Goal: Task Accomplishment & Management: Complete application form

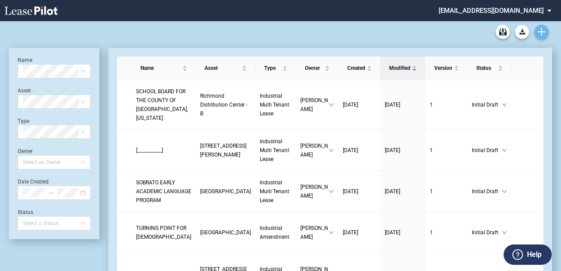
click at [539, 30] on icon "Create new document" at bounding box center [541, 32] width 8 height 8
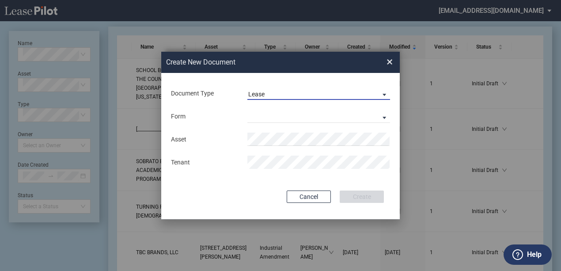
click at [261, 91] on div "Lease" at bounding box center [256, 94] width 16 height 7
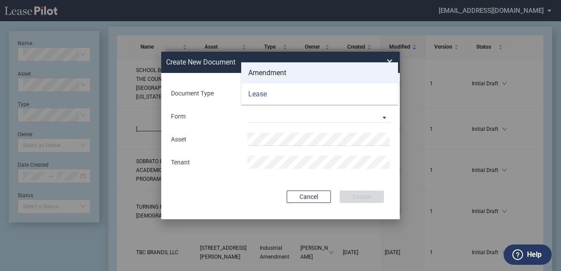
click at [277, 65] on md-option "Amendment" at bounding box center [319, 72] width 157 height 21
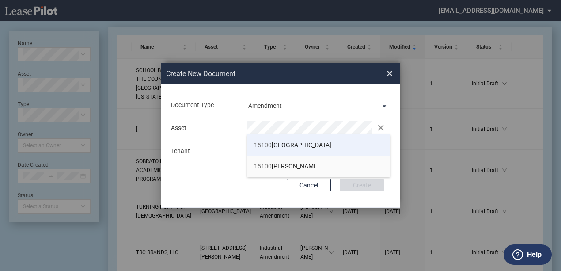
click at [284, 145] on span "[STREET_ADDRESS]" at bounding box center [292, 144] width 77 height 7
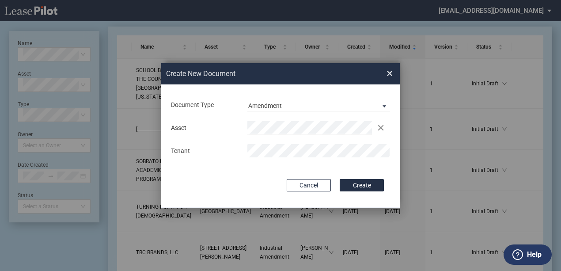
click at [352, 181] on button "Create" at bounding box center [362, 185] width 44 height 12
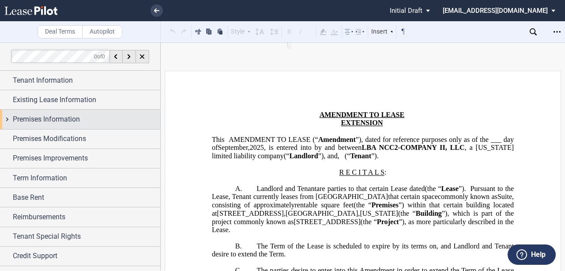
drag, startPoint x: 68, startPoint y: 71, endPoint x: 99, endPoint y: 153, distance: 88.2
click at [69, 71] on div "Tenant Information" at bounding box center [80, 80] width 160 height 19
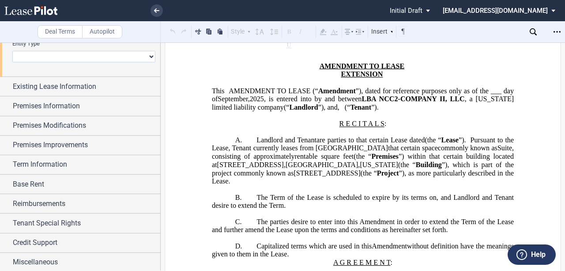
scroll to position [59, 0]
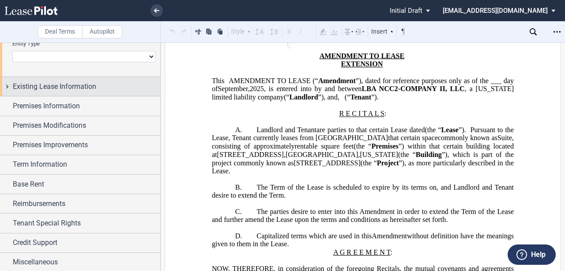
drag, startPoint x: 77, startPoint y: 94, endPoint x: 81, endPoint y: 95, distance: 4.5
click at [77, 94] on div "Existing Lease Information" at bounding box center [80, 86] width 160 height 19
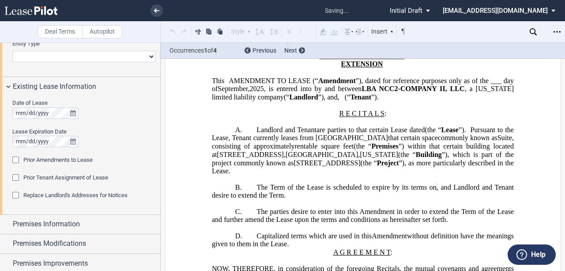
click at [253, 141] on span "Pursuant to the Lease, Tenant currently leases from Landlord" at bounding box center [364, 133] width 304 height 16
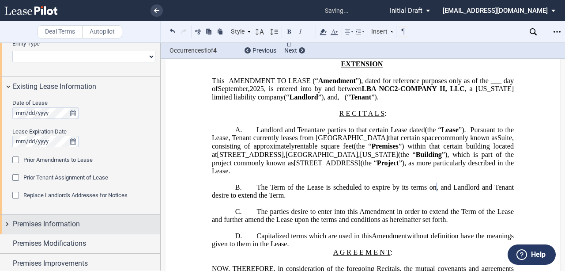
click at [90, 221] on div "Premises Information" at bounding box center [87, 224] width 148 height 11
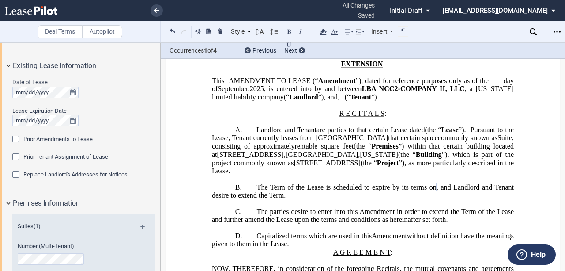
scroll to position [232, 0]
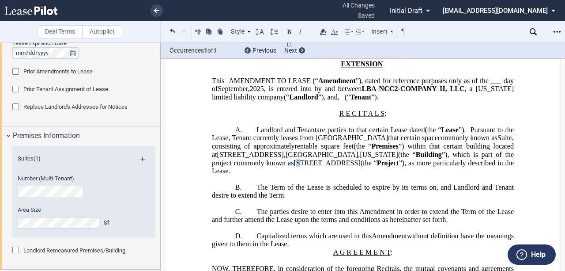
click at [310, 166] on span "[STREET_ADDRESS]" at bounding box center [327, 163] width 67 height 8
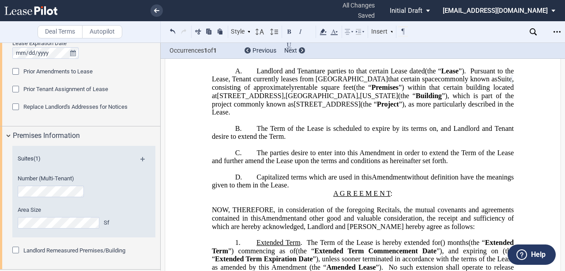
click at [337, 140] on span ", and Landlord and Tenant desire to extend the Term" at bounding box center [364, 132] width 304 height 16
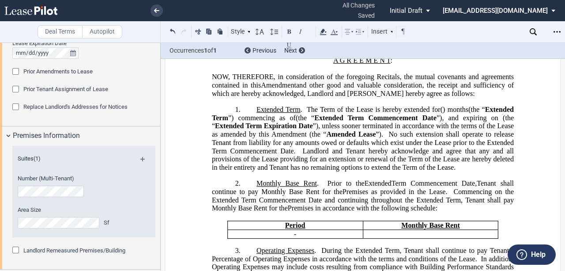
scroll to position [265, 0]
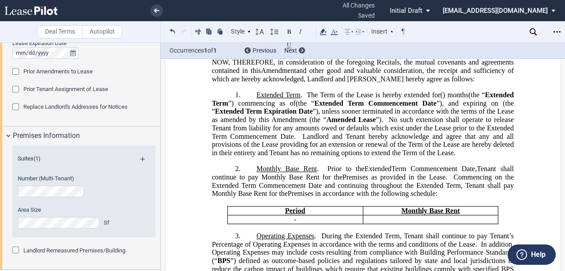
click at [466, 99] on span ") month" at bounding box center [454, 95] width 23 height 8
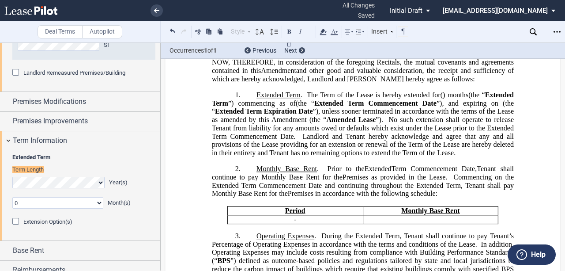
scroll to position [422, 0]
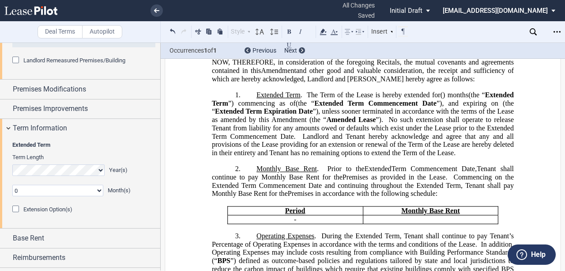
click at [48, 192] on select "0 1 2 3 4 5 6 7 8 9 10 11" at bounding box center [57, 190] width 91 height 11
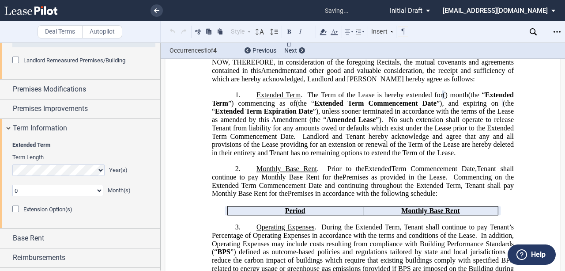
select select "number:1"
click at [12, 185] on select "0 1 2 3 4 5 6 7 8 9 10 11" at bounding box center [57, 190] width 91 height 11
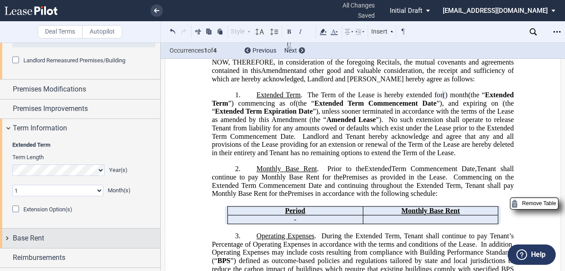
click at [46, 241] on div "Base Rent" at bounding box center [87, 238] width 148 height 11
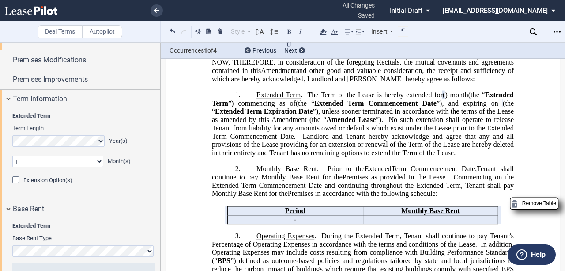
scroll to position [511, 0]
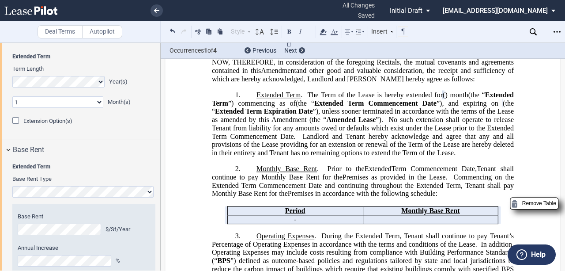
click at [385, 155] on span "Landlord and Tenant hereby acknowledge and agree that any and all provisions of…" at bounding box center [364, 144] width 304 height 24
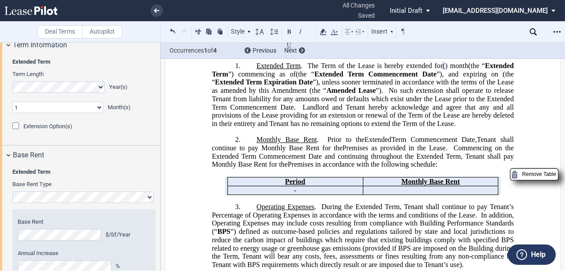
scroll to position [624, 0]
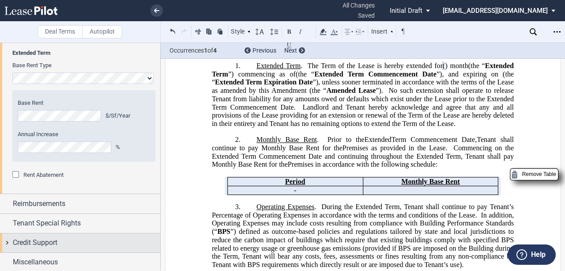
drag, startPoint x: 52, startPoint y: 258, endPoint x: 58, endPoint y: 248, distance: 11.9
click at [52, 258] on span "Miscellaneous" at bounding box center [35, 262] width 45 height 11
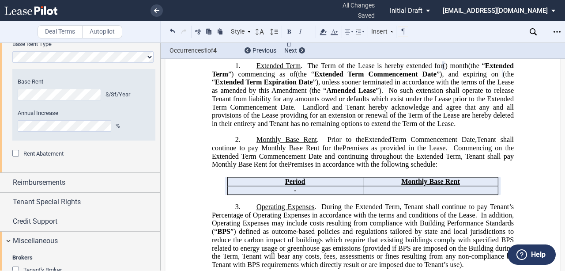
scroll to position [680, 0]
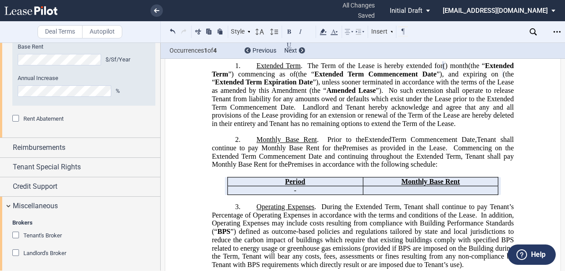
drag, startPoint x: 38, startPoint y: 182, endPoint x: 98, endPoint y: 203, distance: 63.7
click at [38, 182] on span "Credit Support" at bounding box center [35, 186] width 45 height 11
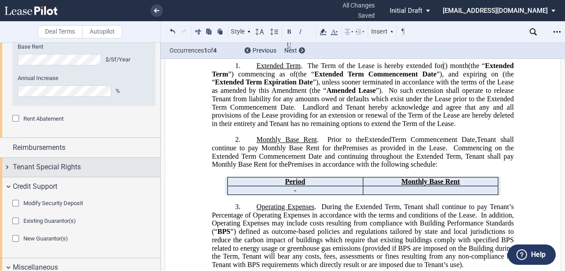
click at [91, 168] on div "Tenant Special Rights" at bounding box center [87, 167] width 148 height 11
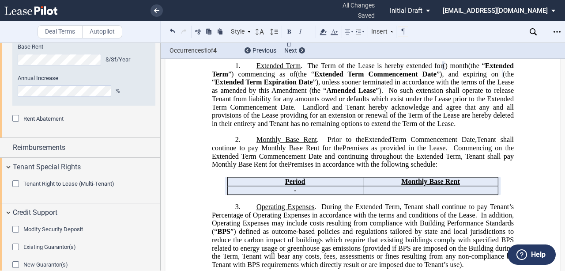
drag, startPoint x: 326, startPoint y: 164, endPoint x: 328, endPoint y: 172, distance: 8.1
click at [328, 144] on span "Prior to the" at bounding box center [346, 140] width 37 height 8
click at [329, 168] on span "Commencing on the Extended Term Commencement Date and continuing throughout the…" at bounding box center [364, 156] width 304 height 24
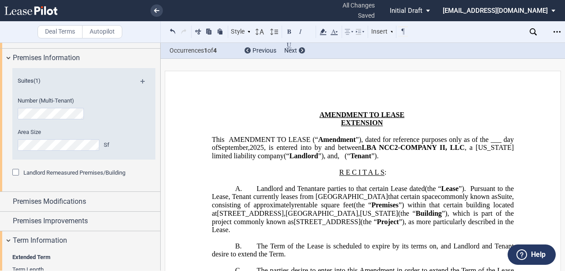
scroll to position [324, 0]
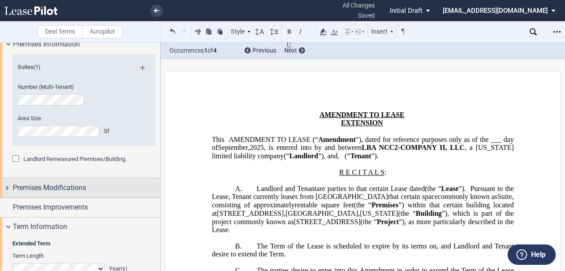
click at [92, 184] on div "Premises Modifications" at bounding box center [87, 187] width 148 height 11
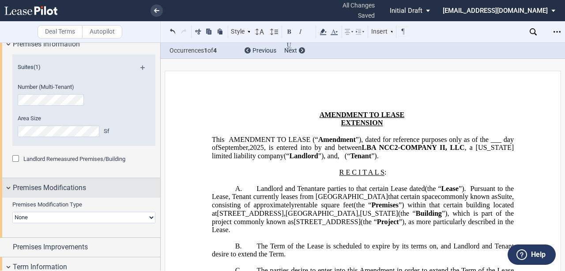
click at [94, 185] on div "Premises Modifications" at bounding box center [87, 187] width 148 height 11
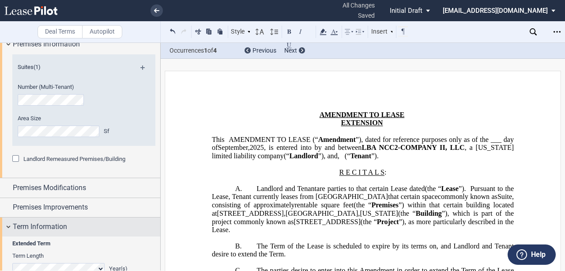
click at [93, 195] on div "Premises Modifications" at bounding box center [80, 187] width 160 height 19
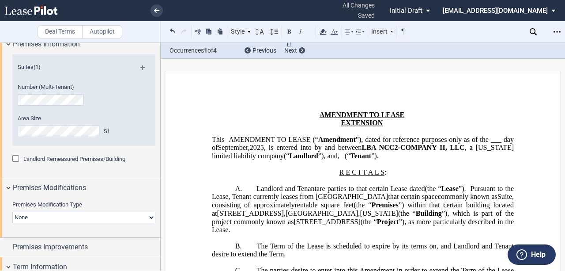
click at [95, 218] on select "None Expansion Relocation Reduction Termination" at bounding box center [83, 217] width 143 height 11
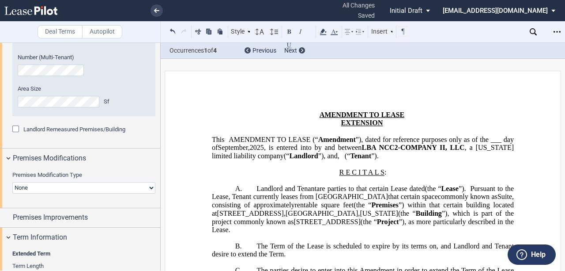
click at [134, 185] on select "None Expansion Relocation Reduction Termination" at bounding box center [83, 187] width 143 height 11
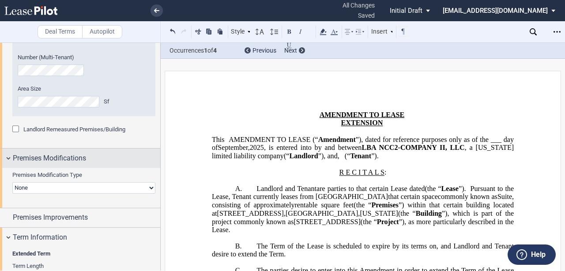
click at [89, 157] on div "Premises Modifications" at bounding box center [87, 158] width 148 height 11
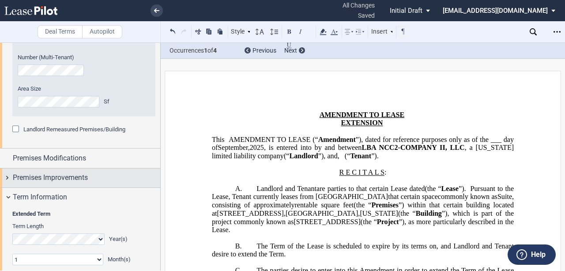
click at [80, 169] on div "Premises Improvements" at bounding box center [80, 177] width 160 height 19
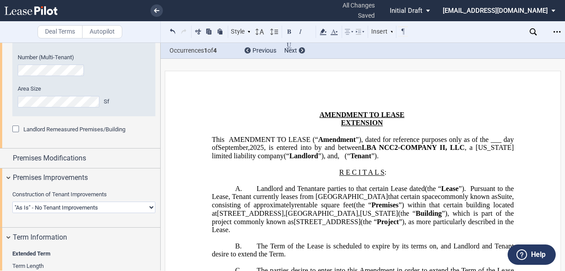
click at [119, 206] on select "Landlord Constructs Tenant Improvements Tenant Constructs Tenant Improvements "…" at bounding box center [83, 206] width 143 height 11
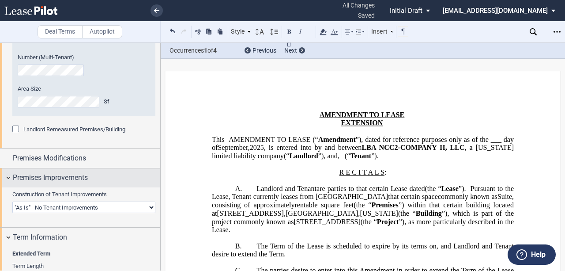
click at [121, 182] on div "Premises Improvements" at bounding box center [80, 177] width 160 height 19
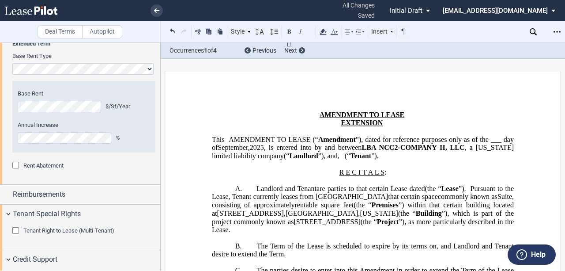
scroll to position [647, 0]
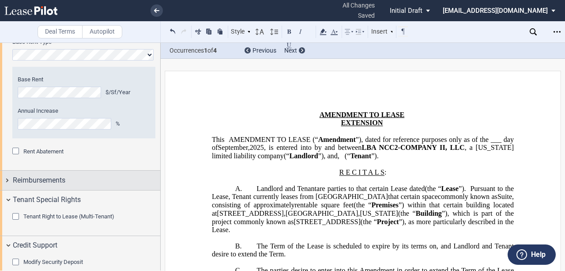
click at [100, 178] on div "Reimbursements" at bounding box center [87, 180] width 148 height 11
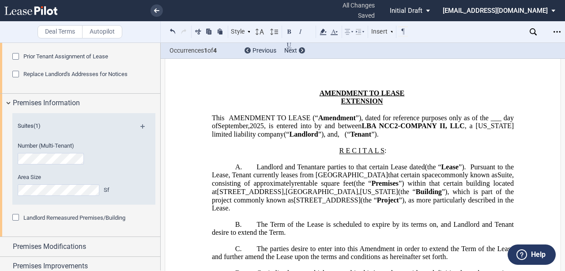
scroll to position [29, 0]
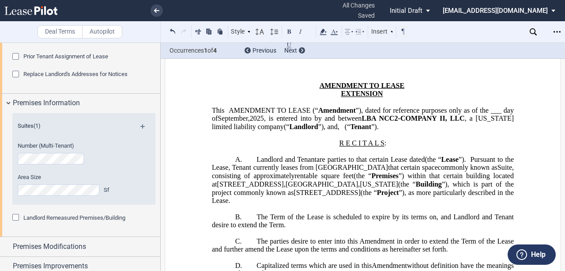
click at [284, 163] on span "Landlord and Tenant" at bounding box center [287, 159] width 60 height 8
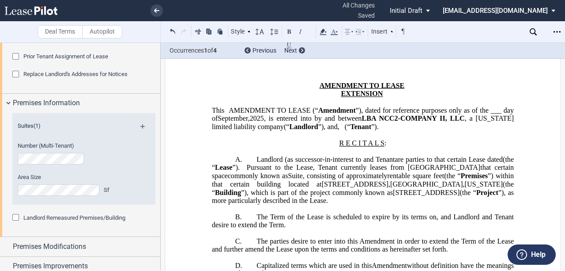
click at [363, 163] on span "Landlord (as successor-in-interest to and Tenant" at bounding box center [326, 159] width 138 height 8
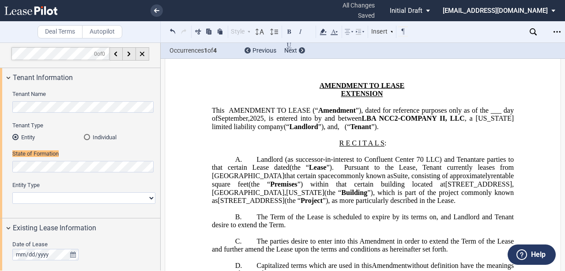
scroll to position [0, 0]
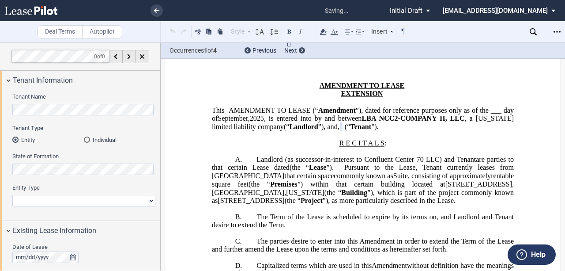
click at [44, 199] on select "Corporation Limited Liability Company General Partnership Limited Partnership O…" at bounding box center [83, 200] width 143 height 11
click at [12, 195] on select "Corporation Limited Liability Company General Partnership Limited Partnership O…" at bounding box center [83, 200] width 143 height 11
click at [334, 180] on span "commonly known as" at bounding box center [363, 176] width 59 height 8
click at [81, 201] on select "Corporation Limited Liability Company General Partnership Limited Partnership O…" at bounding box center [83, 200] width 143 height 11
click at [12, 195] on select "Corporation Limited Liability Company General Partnership Limited Partnership O…" at bounding box center [83, 200] width 143 height 11
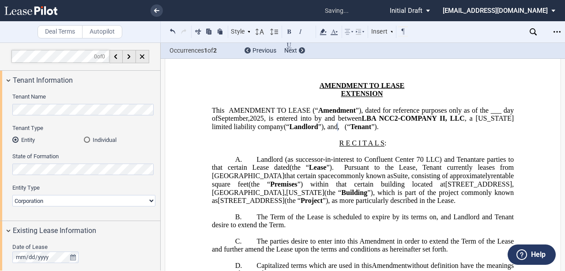
click at [79, 201] on select "Corporation Limited Liability Company General Partnership Limited Partnership O…" at bounding box center [83, 200] width 143 height 11
select select "limited liability company"
click at [12, 195] on select "Corporation Limited Liability Company General Partnership Limited Partnership O…" at bounding box center [83, 200] width 143 height 11
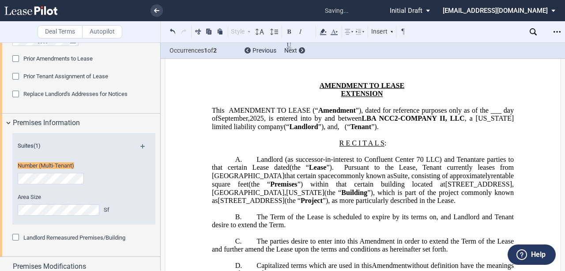
click at [474, 168] on span "are parties to that certain Lease dated" at bounding box center [364, 163] width 304 height 16
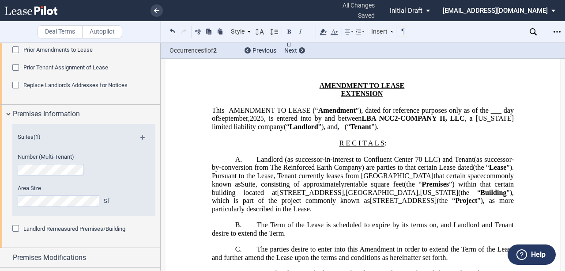
click at [344, 196] on span "[STREET_ADDRESS]" at bounding box center [310, 192] width 67 height 8
click at [325, 188] on span "Suite , consisting of approximately rentable square feet" at bounding box center [322, 184] width 163 height 8
click at [317, 180] on span "Pursuant to the Lease, Tenant currently leases from Landlord" at bounding box center [323, 176] width 222 height 8
click at [367, 188] on span "Suite , consisting of approximately rentable square feet" at bounding box center [322, 184] width 163 height 8
drag, startPoint x: 411, startPoint y: 198, endPoint x: 406, endPoint y: 198, distance: 4.9
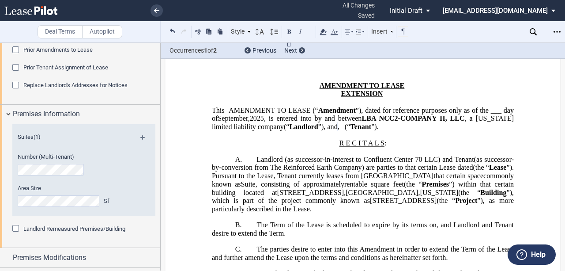
click at [411, 196] on span "Denver" at bounding box center [382, 192] width 72 height 8
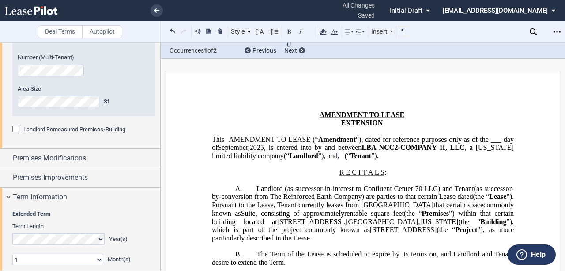
scroll to position [382, 0]
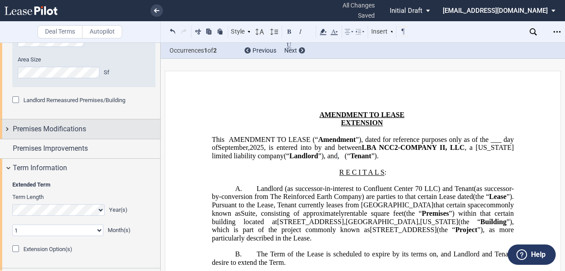
click at [110, 133] on div "Premises Modifications" at bounding box center [87, 129] width 148 height 11
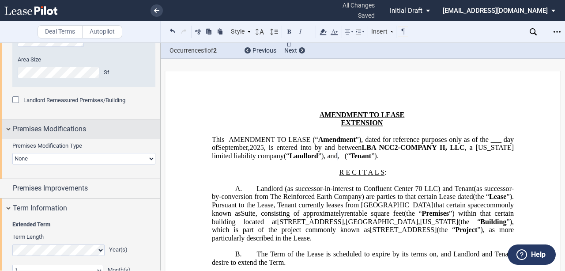
click at [110, 132] on div "Premises Modifications" at bounding box center [87, 129] width 148 height 11
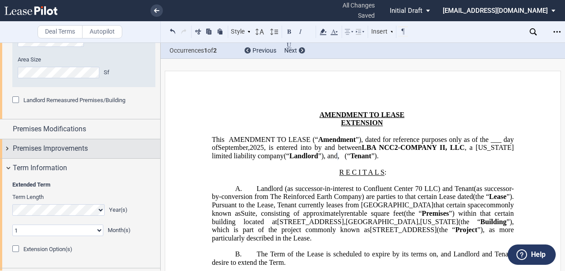
click at [61, 151] on span "Premises Improvements" at bounding box center [50, 148] width 75 height 11
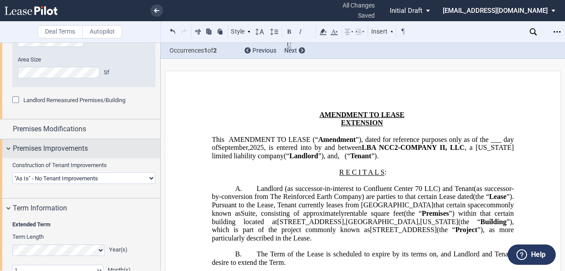
click at [74, 149] on span "Premises Improvements" at bounding box center [50, 148] width 75 height 11
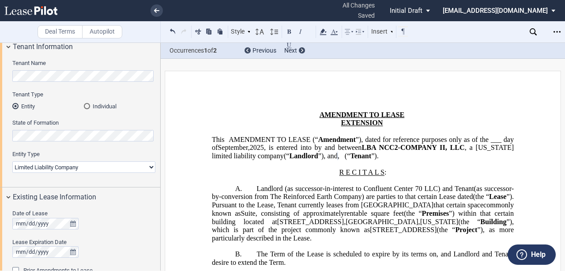
scroll to position [0, 0]
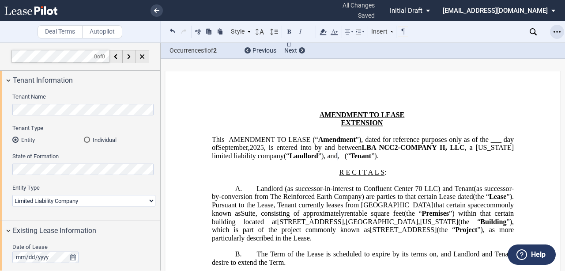
click at [562, 32] on div "Open Lease options menu" at bounding box center [557, 32] width 14 height 14
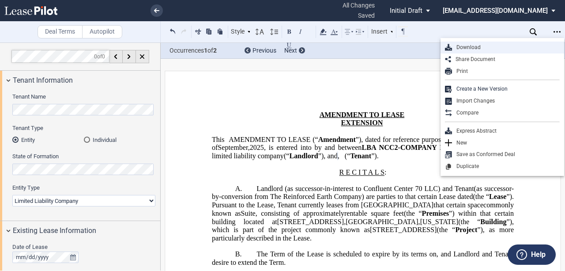
click at [460, 46] on div "Download" at bounding box center [506, 48] width 108 height 8
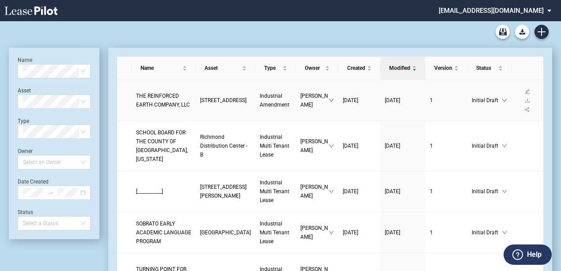
click at [174, 109] on link "THE REINFORCED EARTH COMPANY, LLC" at bounding box center [163, 100] width 55 height 18
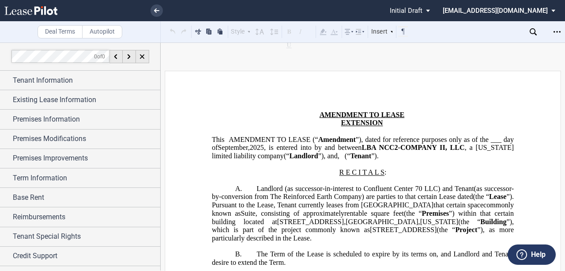
scroll to position [13, 0]
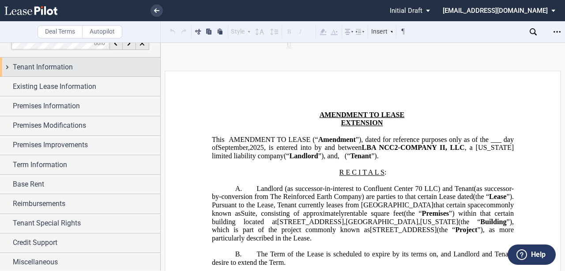
click at [110, 72] on div "Tenant Information" at bounding box center [80, 66] width 160 height 19
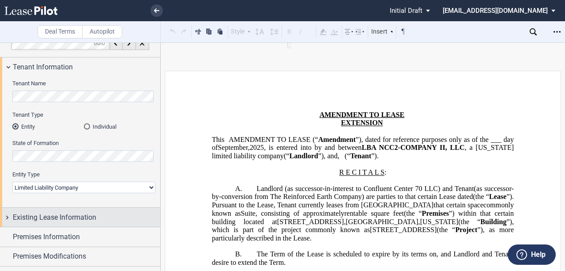
click at [82, 212] on span "Existing Lease Information" at bounding box center [54, 217] width 83 height 11
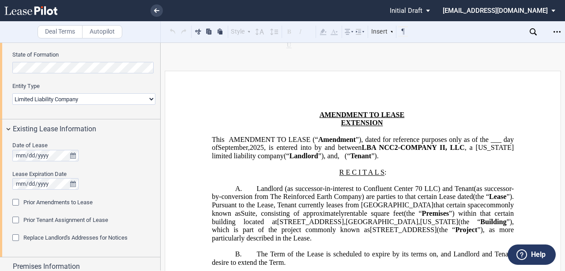
scroll to position [131, 0]
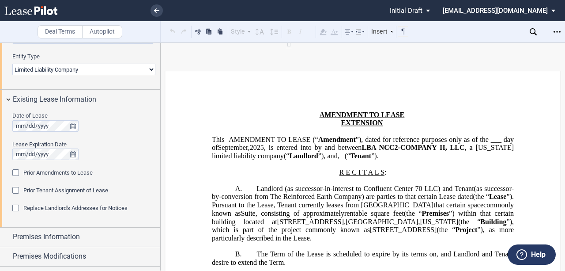
click at [84, 208] on span "Replace Landlord's Addresses for Notices" at bounding box center [75, 207] width 104 height 7
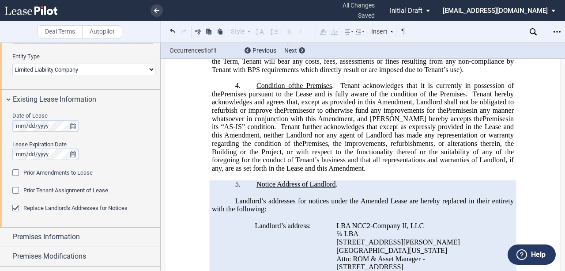
scroll to position [571, 0]
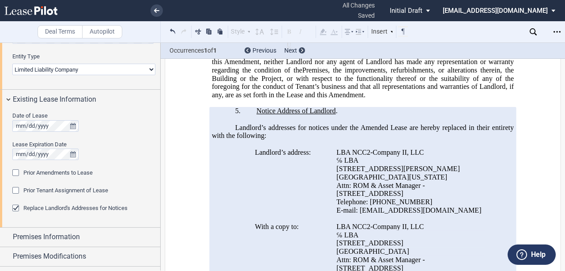
click at [255, 139] on span "Landlord’s addresses for notices under the Amended Lease are hereby replaced in…" at bounding box center [364, 131] width 304 height 16
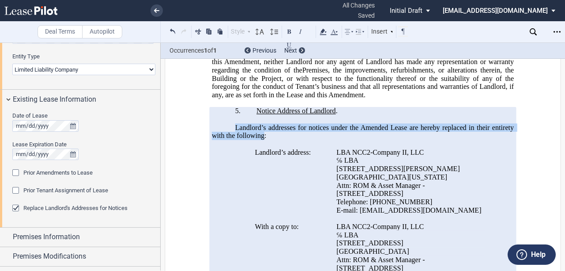
drag, startPoint x: 232, startPoint y: 154, endPoint x: 261, endPoint y: 164, distance: 31.0
click at [261, 140] on p "Landlord’s addresses for notices under the Amended Lease are hereby replaced in…" at bounding box center [363, 131] width 302 height 16
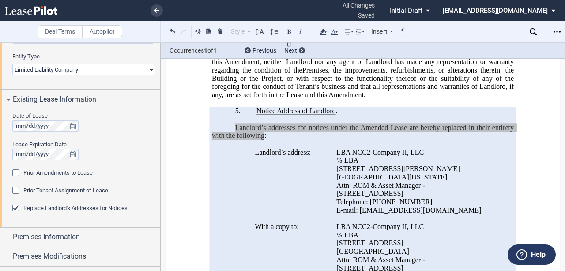
scroll to position [659, 0]
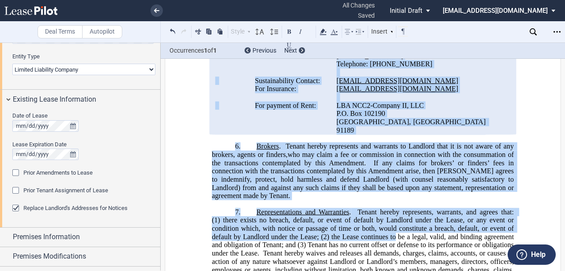
drag, startPoint x: 256, startPoint y: 89, endPoint x: 388, endPoint y: 213, distance: 181.5
click at [393, 230] on div "!!SET_LEVEL_1!! !!AMD_LEVEL_2!! 5. Notice Address of Landlord . Landlord’s addr…" at bounding box center [363, 207] width 302 height 625
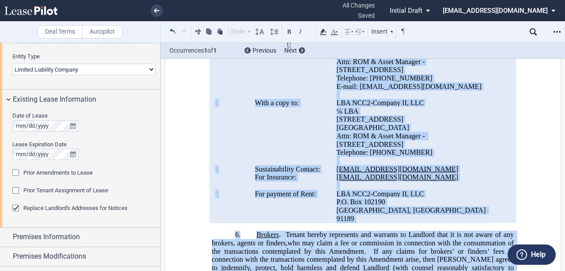
click at [377, 181] on span "insurance@lbarealty.com" at bounding box center [398, 177] width 122 height 8
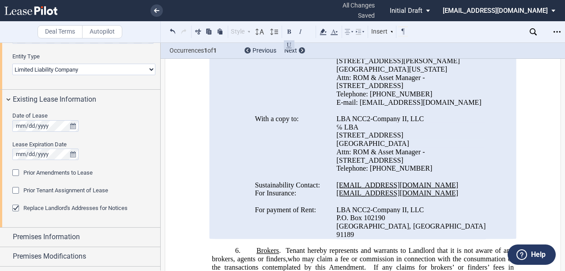
scroll to position [665, 0]
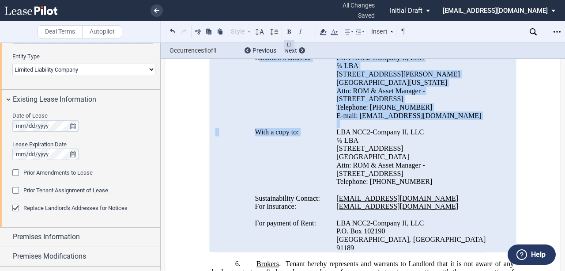
drag, startPoint x: 255, startPoint y: 85, endPoint x: 344, endPoint y: 156, distance: 114.1
click at [344, 156] on div "!!SET_LEVEL_1!! !!AMD_LEVEL_2!! 5. Notice Address of Landlord . Landlord’s addr…" at bounding box center [363, 131] width 302 height 239
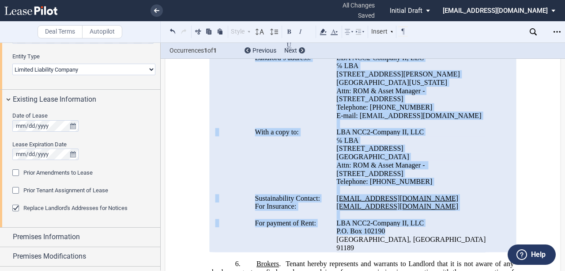
scroll to position [821, 0]
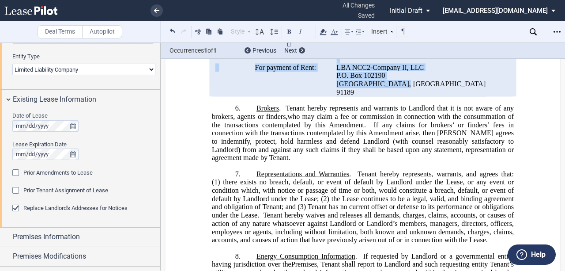
drag, startPoint x: 253, startPoint y: 83, endPoint x: 389, endPoint y: 112, distance: 139.0
copy div "Landlord’s address: LBA NCC2-Company II, LLC ℅ LBA 3347 Michelson Drive, Suite …"
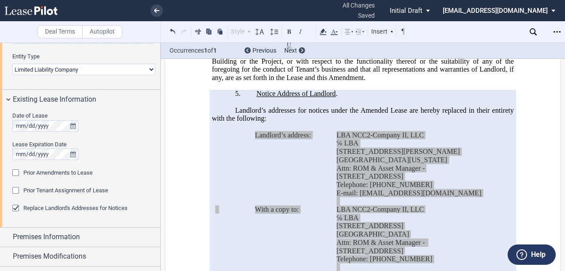
scroll to position [585, 0]
